Goal: Task Accomplishment & Management: Manage account settings

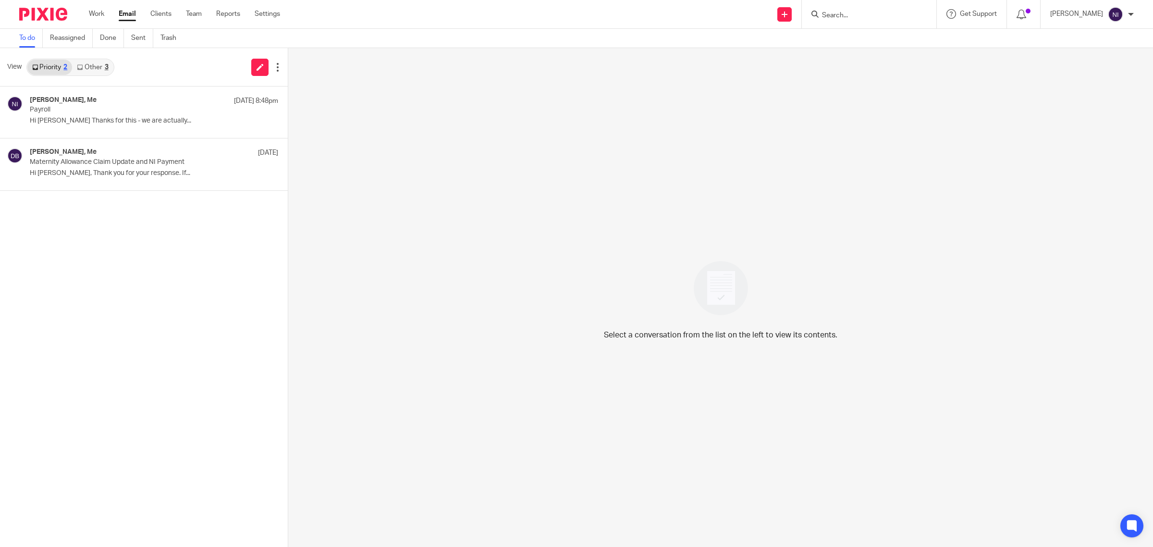
click at [108, 65] on div "3" at bounding box center [107, 67] width 4 height 7
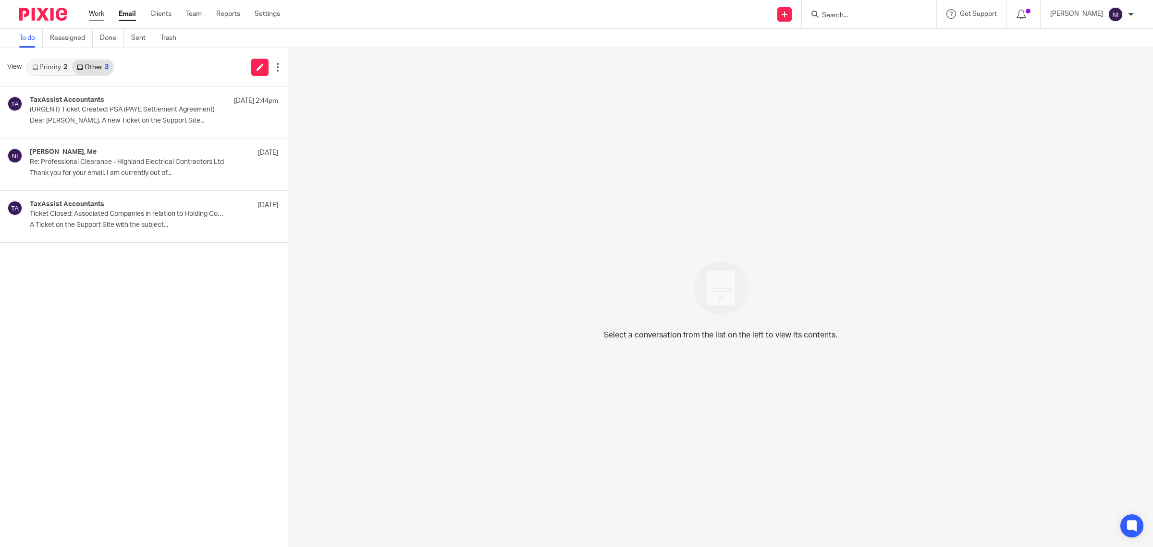
click at [90, 18] on link "Work" at bounding box center [96, 14] width 15 height 10
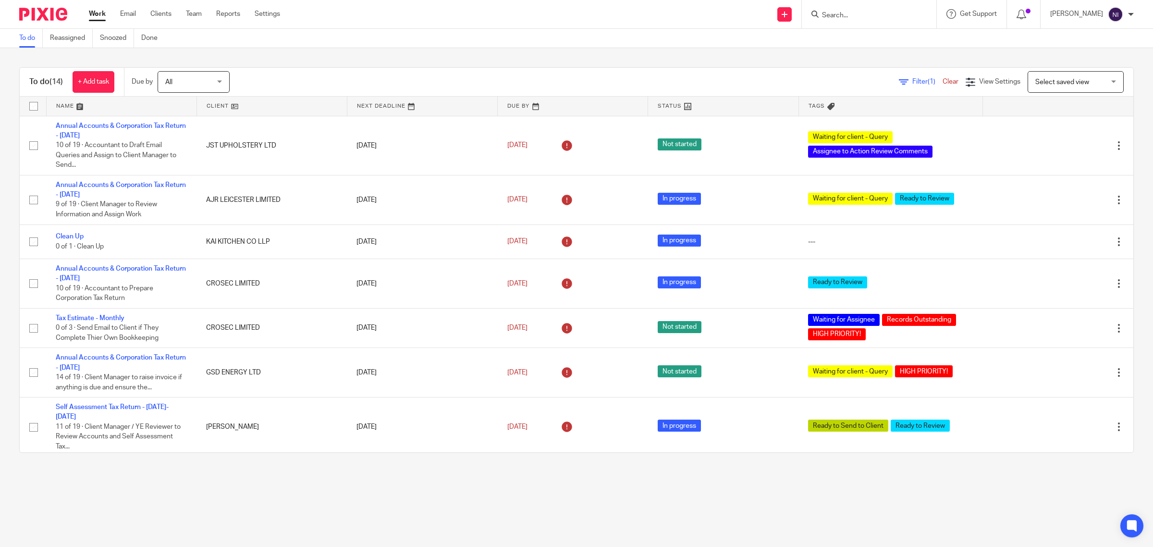
click at [80, 99] on link at bounding box center [122, 106] width 150 height 19
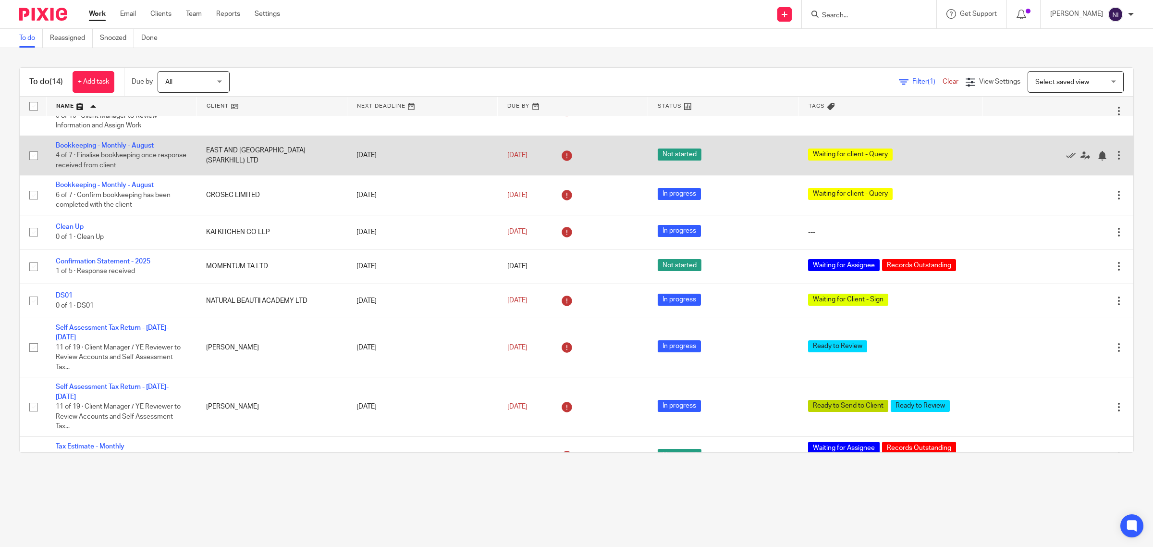
scroll to position [289, 0]
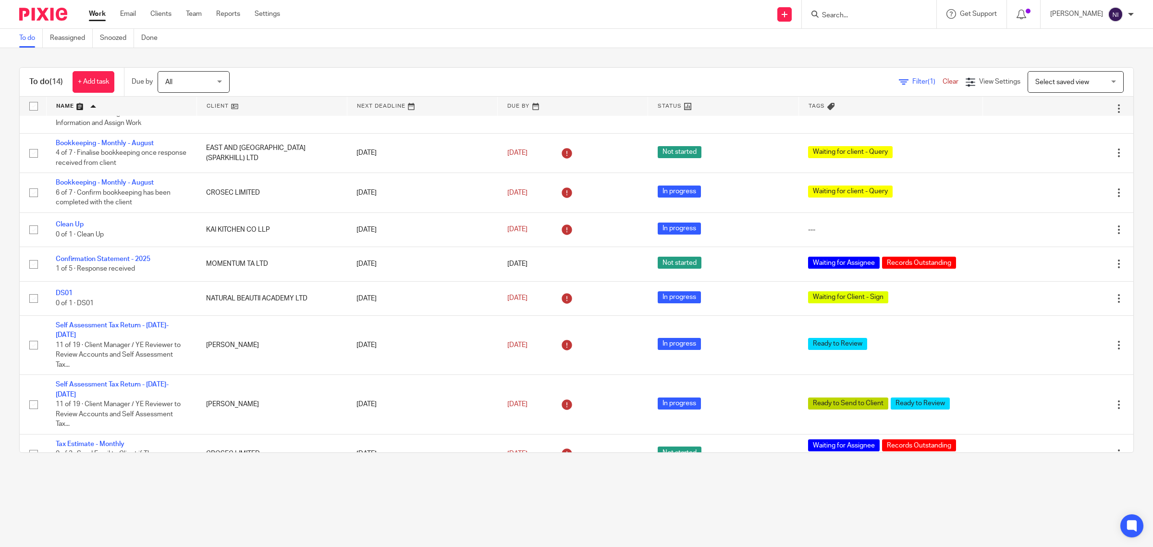
click at [841, 13] on input "Search" at bounding box center [864, 16] width 86 height 9
type input "rides"
click at [853, 35] on link at bounding box center [922, 45] width 206 height 30
click at [869, 51] on link at bounding box center [922, 45] width 206 height 30
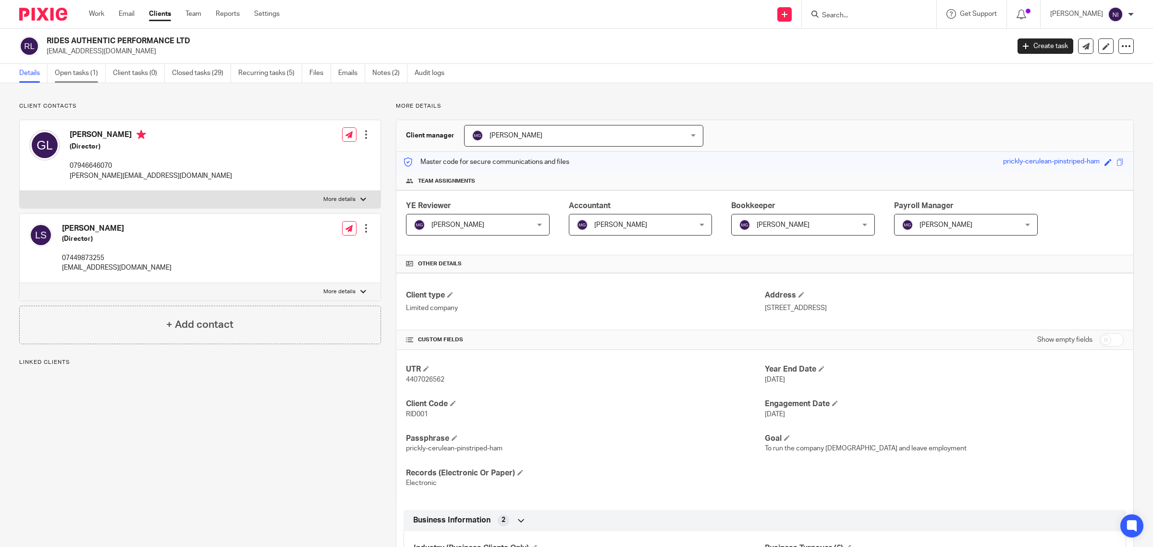
click at [89, 78] on link "Open tasks (1)" at bounding box center [80, 73] width 51 height 19
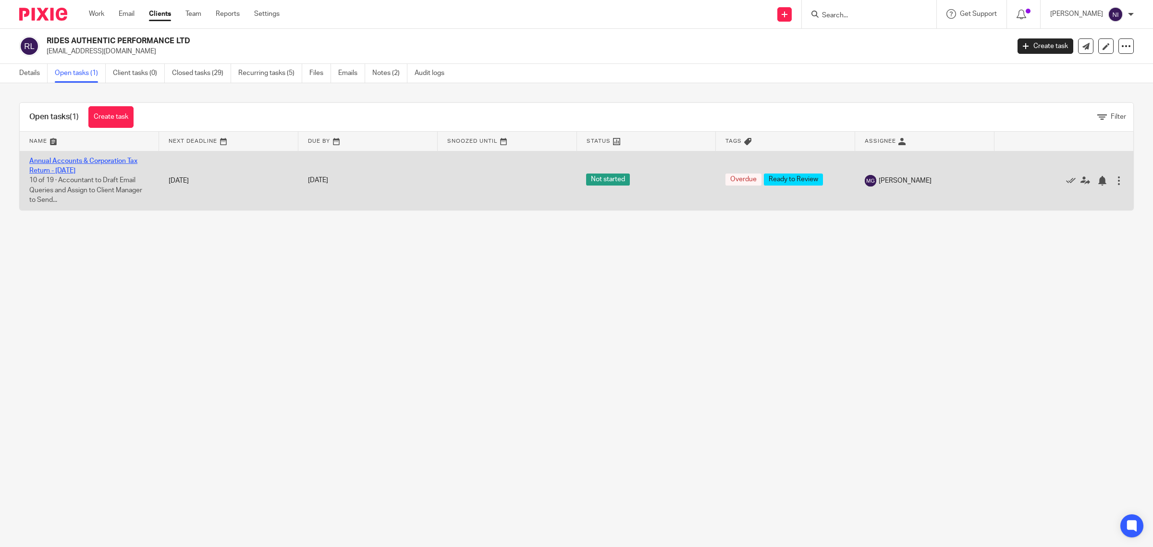
click at [94, 161] on link "Annual Accounts & Corporation Tax Return - [DATE]" at bounding box center [83, 166] width 108 height 16
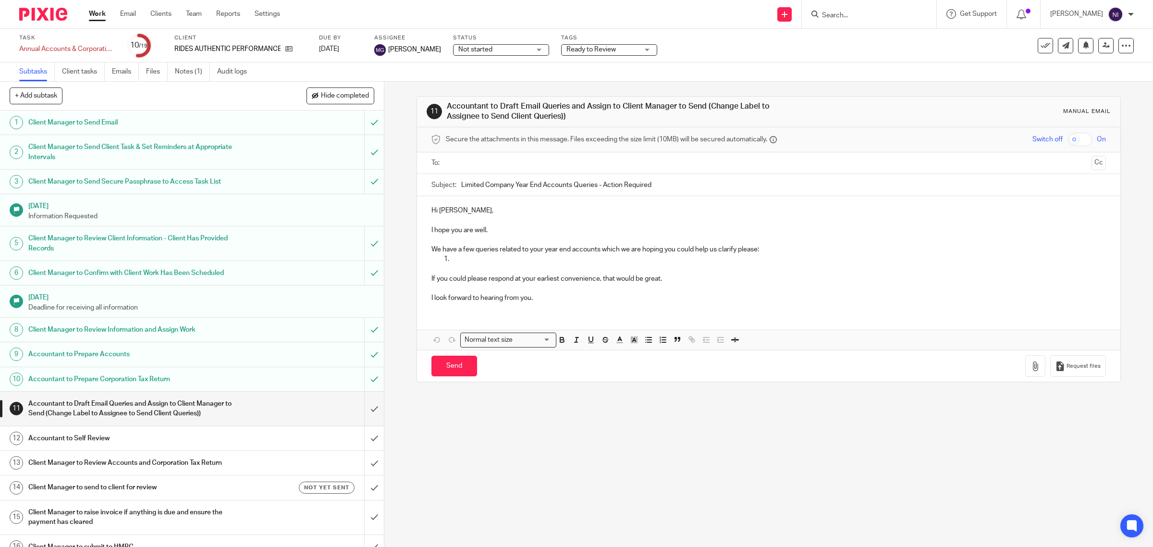
click at [570, 51] on span "Ready to Review" at bounding box center [591, 49] width 49 height 7
click at [568, 26] on div "Send new email Create task Add client Request signature Get Support Contact Sup…" at bounding box center [724, 14] width 859 height 28
click at [1102, 49] on link at bounding box center [1106, 45] width 15 height 15
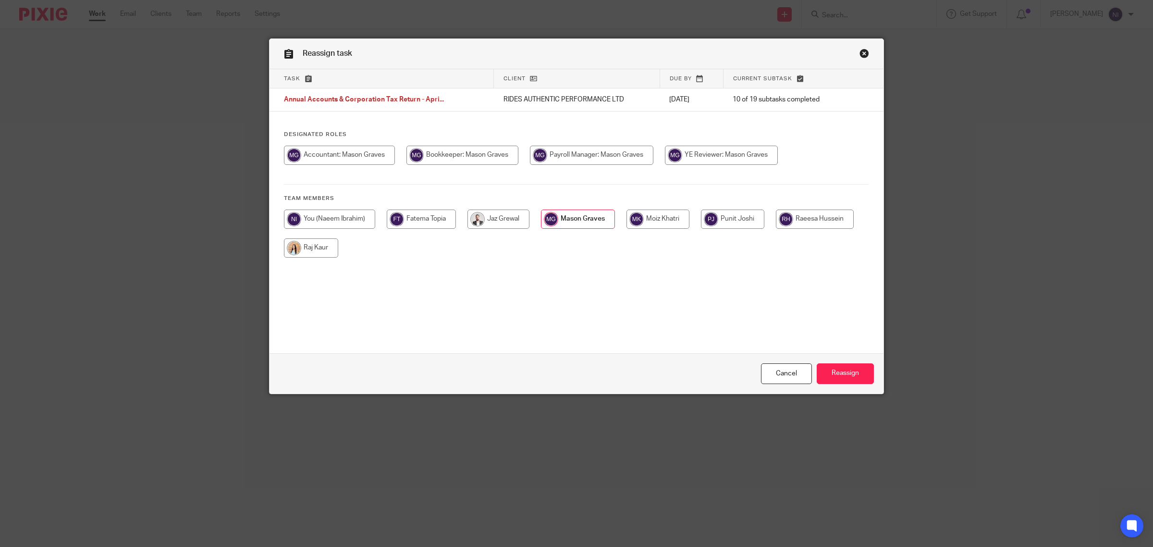
click at [337, 224] on input "radio" at bounding box center [329, 219] width 91 height 19
radio input "true"
click at [851, 372] on input "Reassign" at bounding box center [845, 373] width 57 height 21
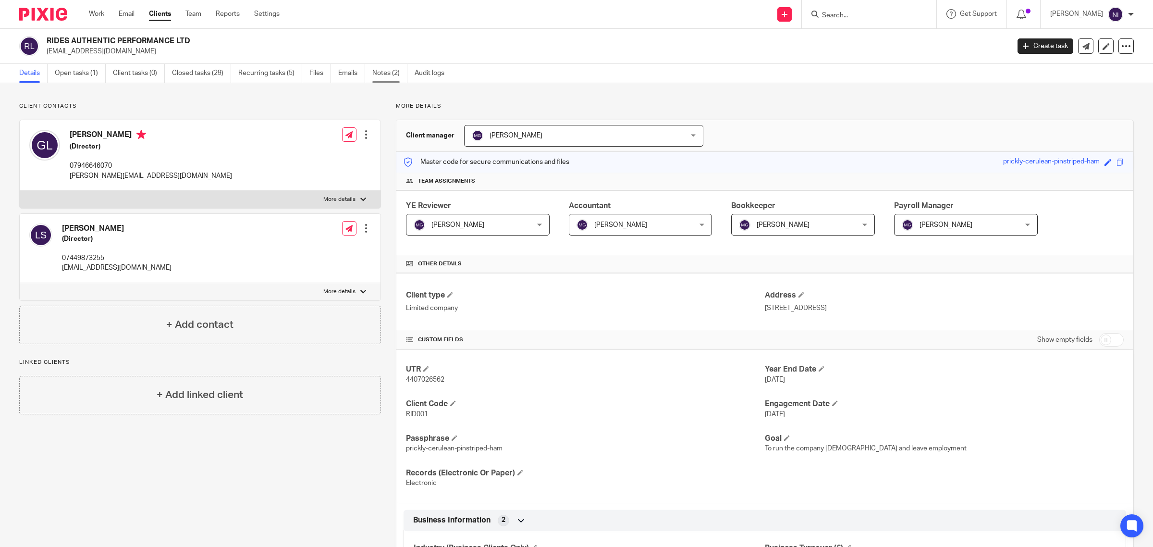
click at [397, 76] on link "Notes (2)" at bounding box center [389, 73] width 35 height 19
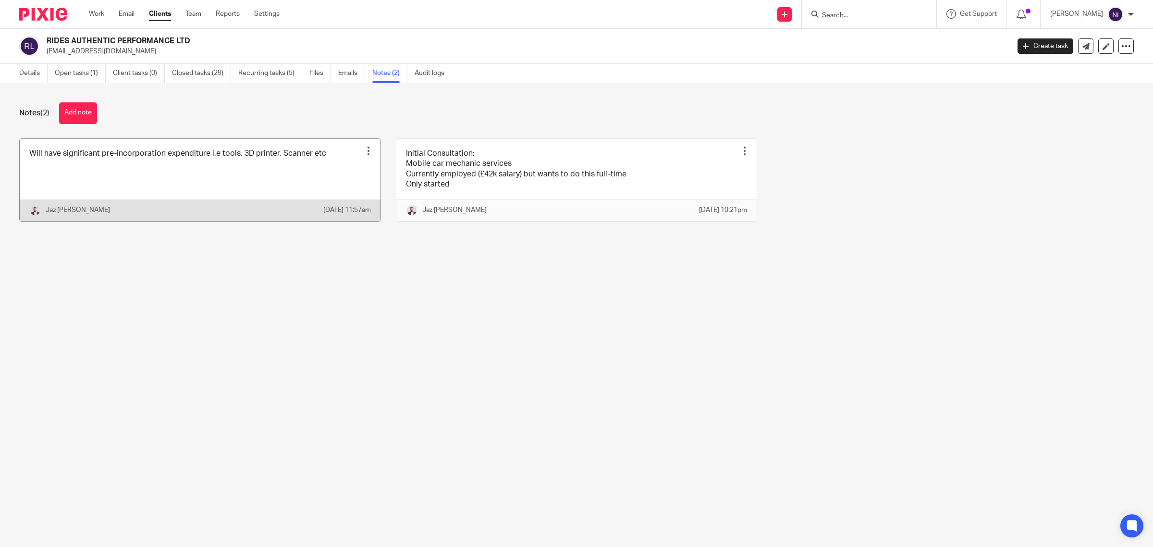
click at [195, 167] on link at bounding box center [200, 180] width 361 height 82
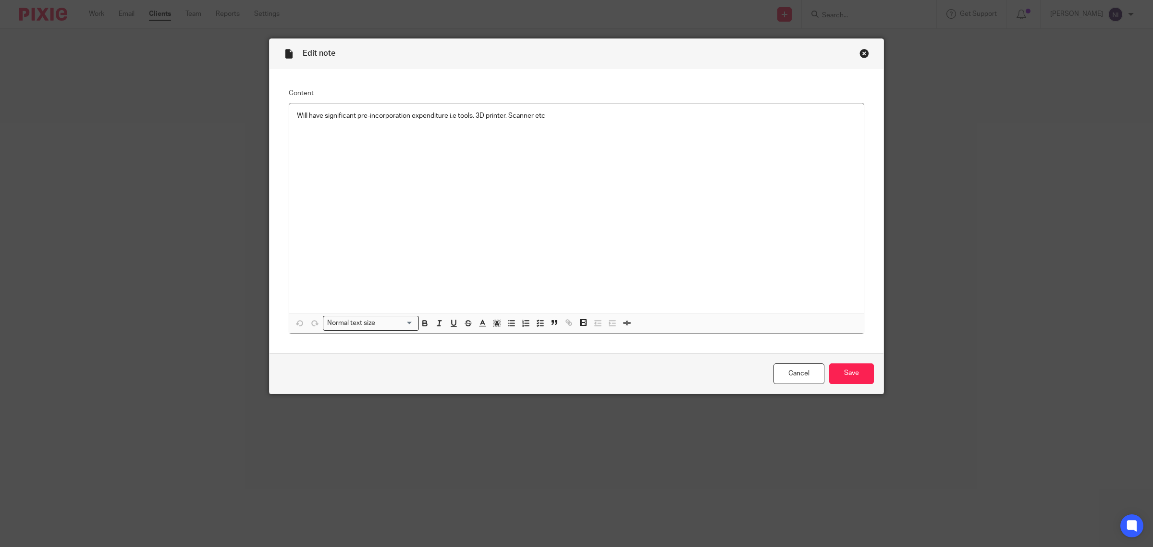
click at [860, 52] on div "Close this dialog window" at bounding box center [865, 54] width 10 height 10
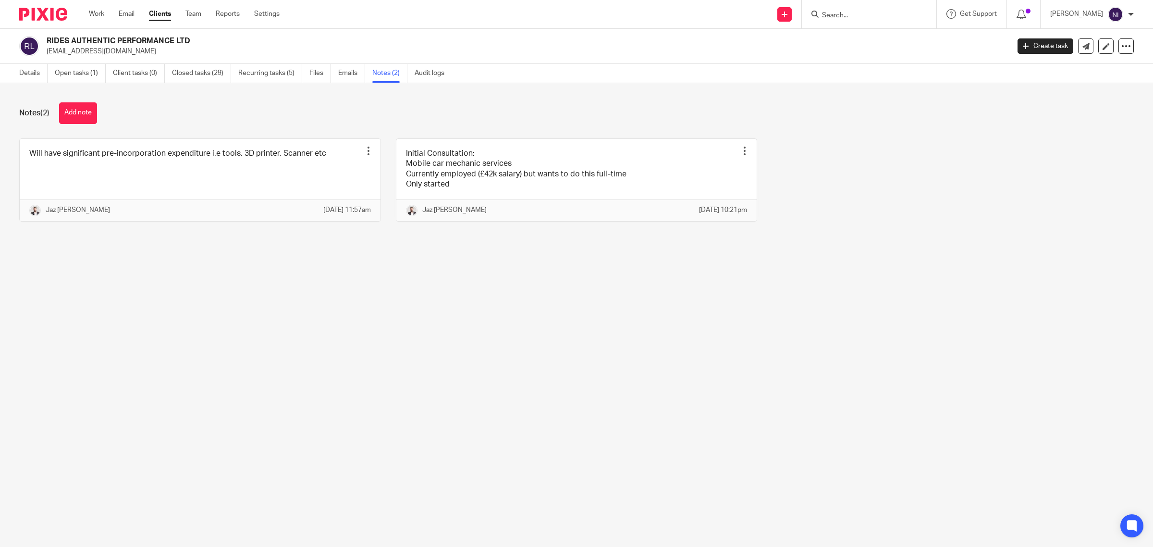
drag, startPoint x: 358, startPoint y: 357, endPoint x: 363, endPoint y: 337, distance: 20.9
click at [358, 357] on main "RIDES AUTHENTIC PERFORMANCE LTD info@ridesperformance.com Create task Update fr…" at bounding box center [576, 273] width 1153 height 547
click at [34, 77] on link "Details" at bounding box center [33, 73] width 28 height 19
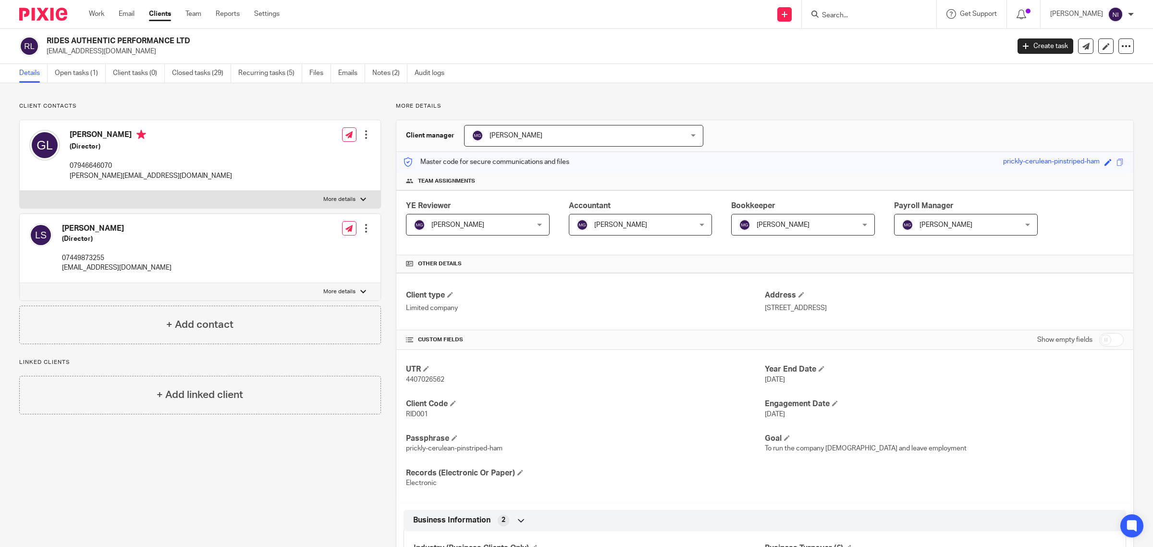
click at [358, 288] on label "More details" at bounding box center [200, 291] width 361 height 17
click at [20, 283] on input "More details" at bounding box center [19, 283] width 0 height 0
checkbox input "true"
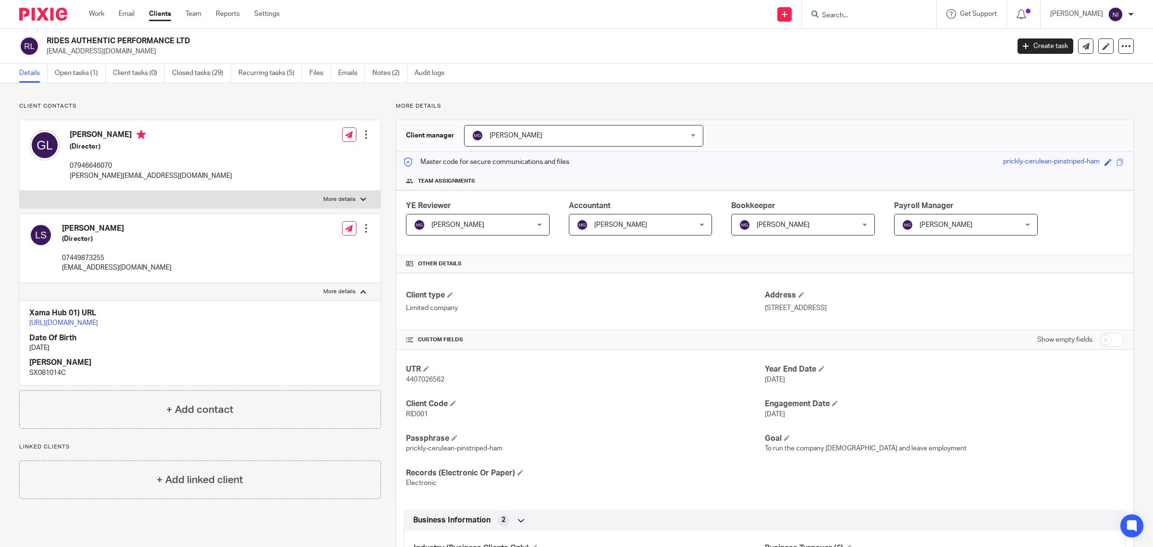
click at [360, 200] on div at bounding box center [363, 200] width 6 height 6
click at [20, 191] on input "More details" at bounding box center [19, 190] width 0 height 0
checkbox input "true"
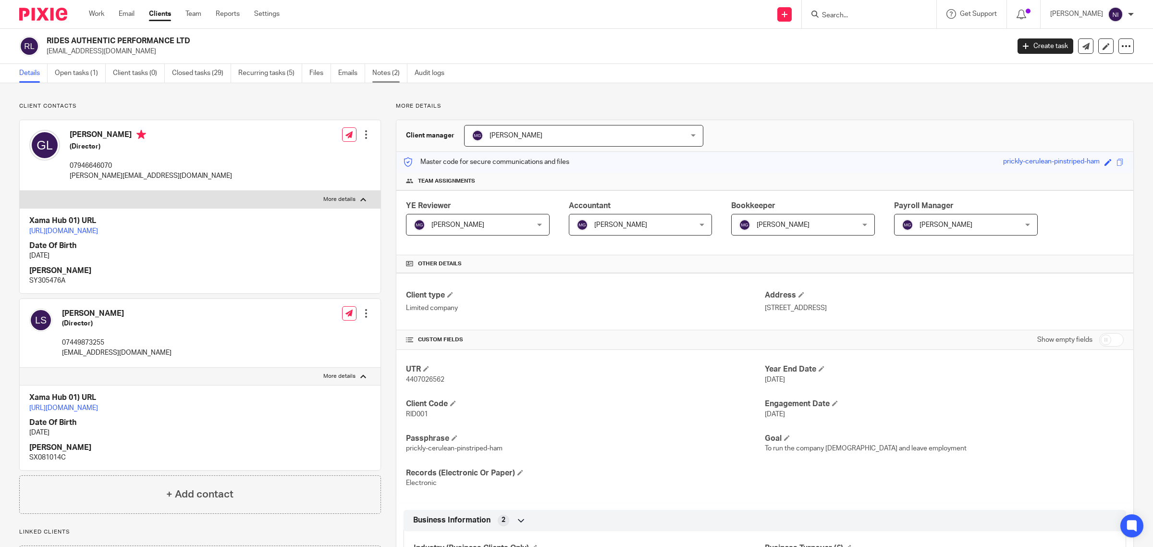
click at [376, 75] on link "Notes (2)" at bounding box center [389, 73] width 35 height 19
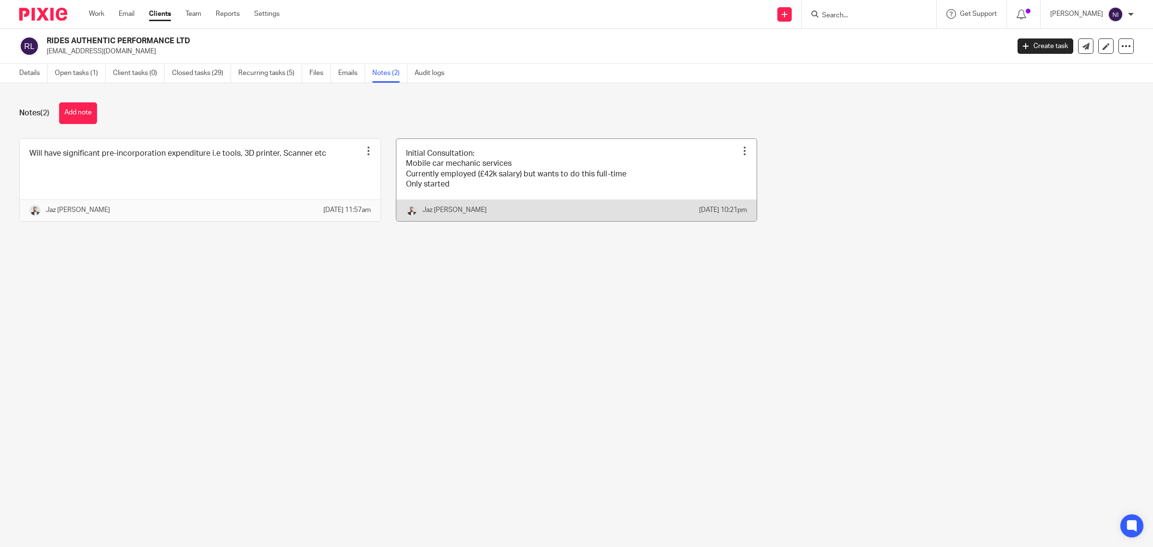
click at [507, 178] on link at bounding box center [576, 180] width 361 height 82
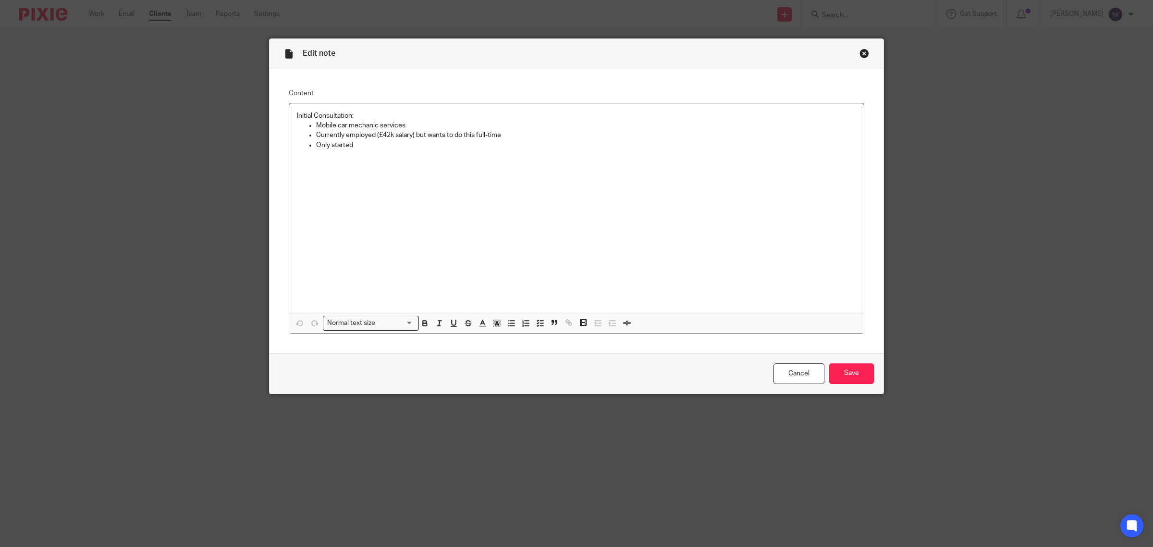
click at [863, 58] on div "Close this dialog window" at bounding box center [865, 54] width 10 height 10
